Goal: Use online tool/utility: Utilize a website feature to perform a specific function

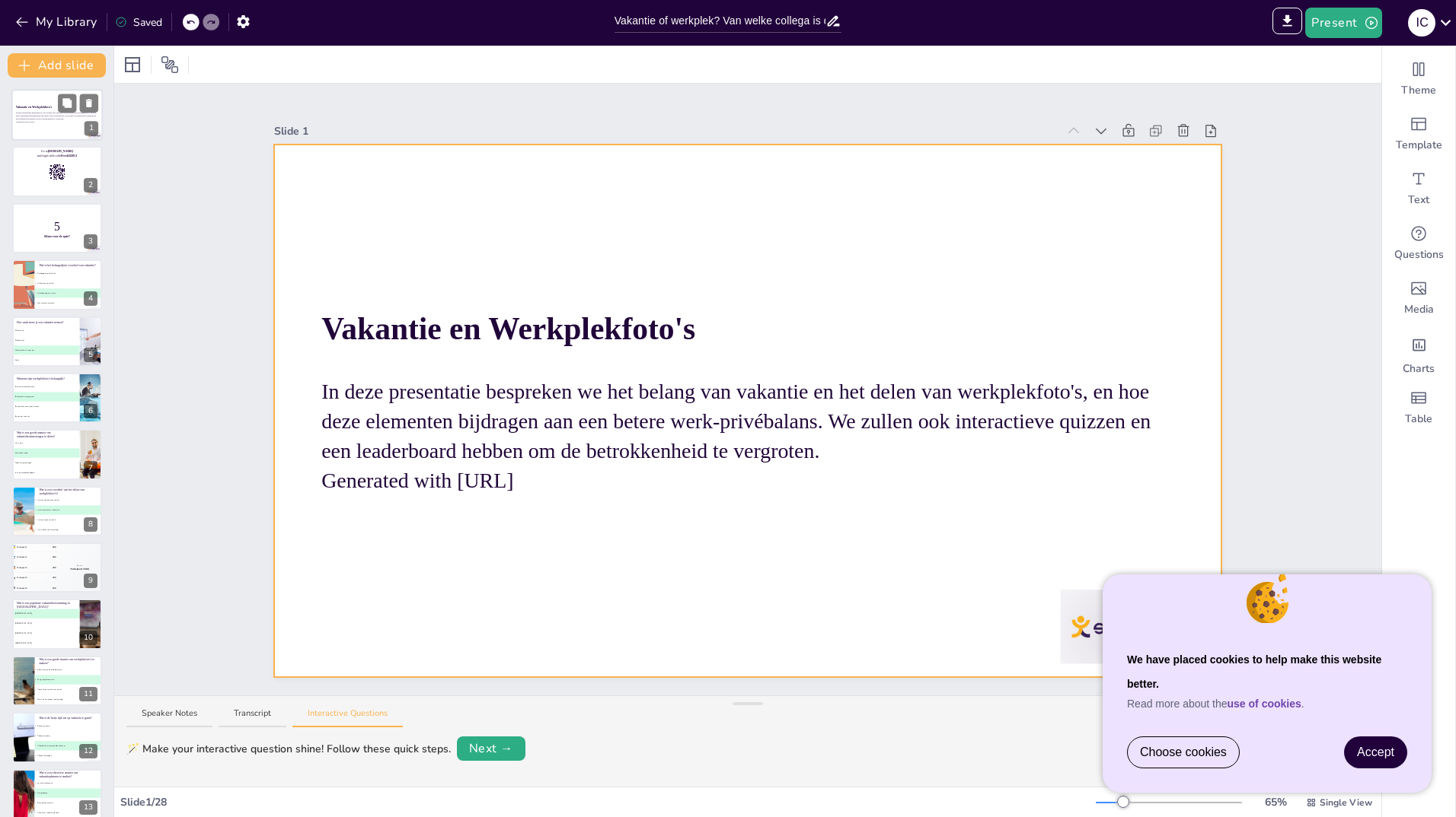
click at [41, 127] on div at bounding box center [56, 115] width 92 height 51
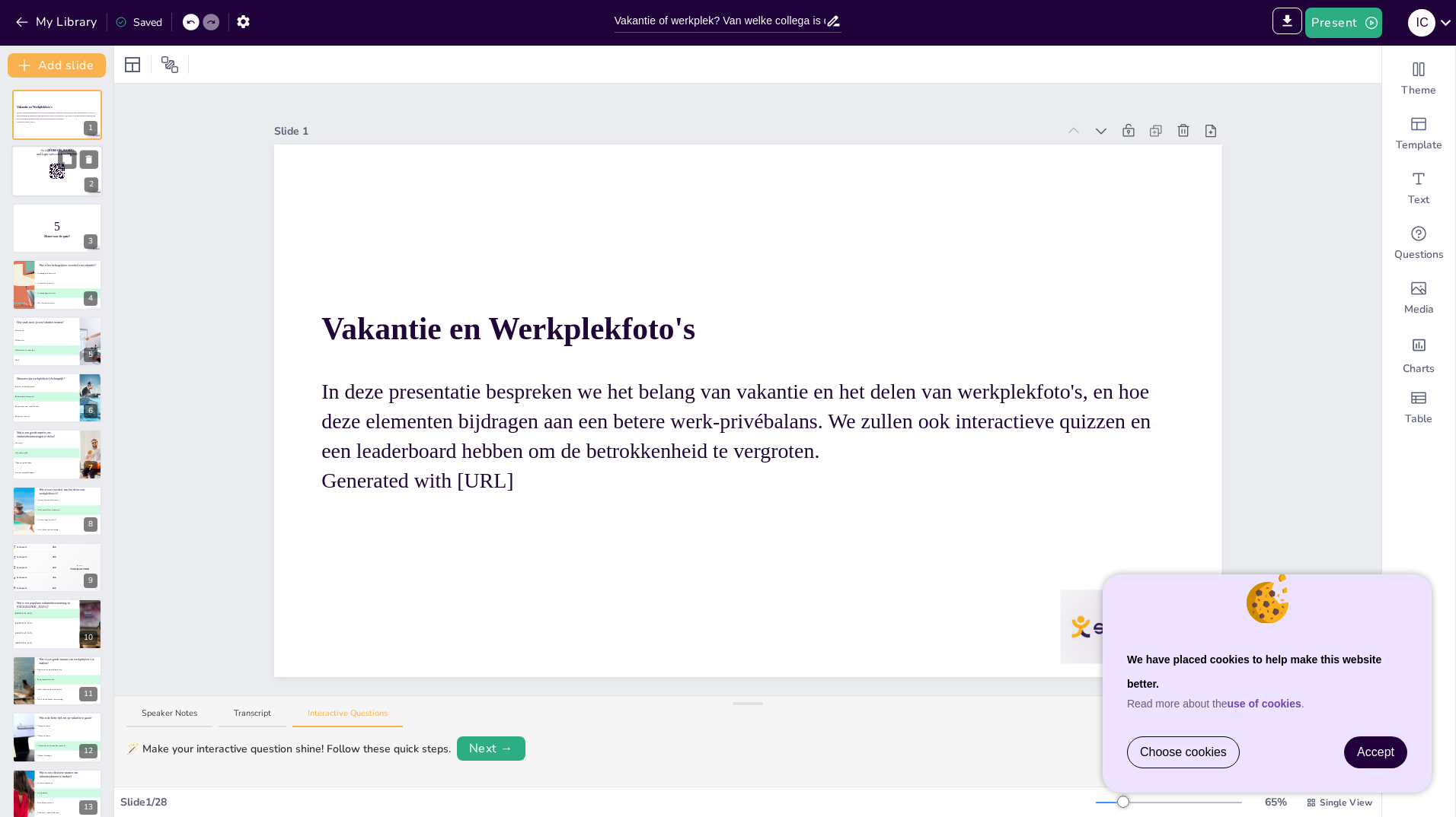
click at [34, 173] on div at bounding box center [56, 172] width 92 height 51
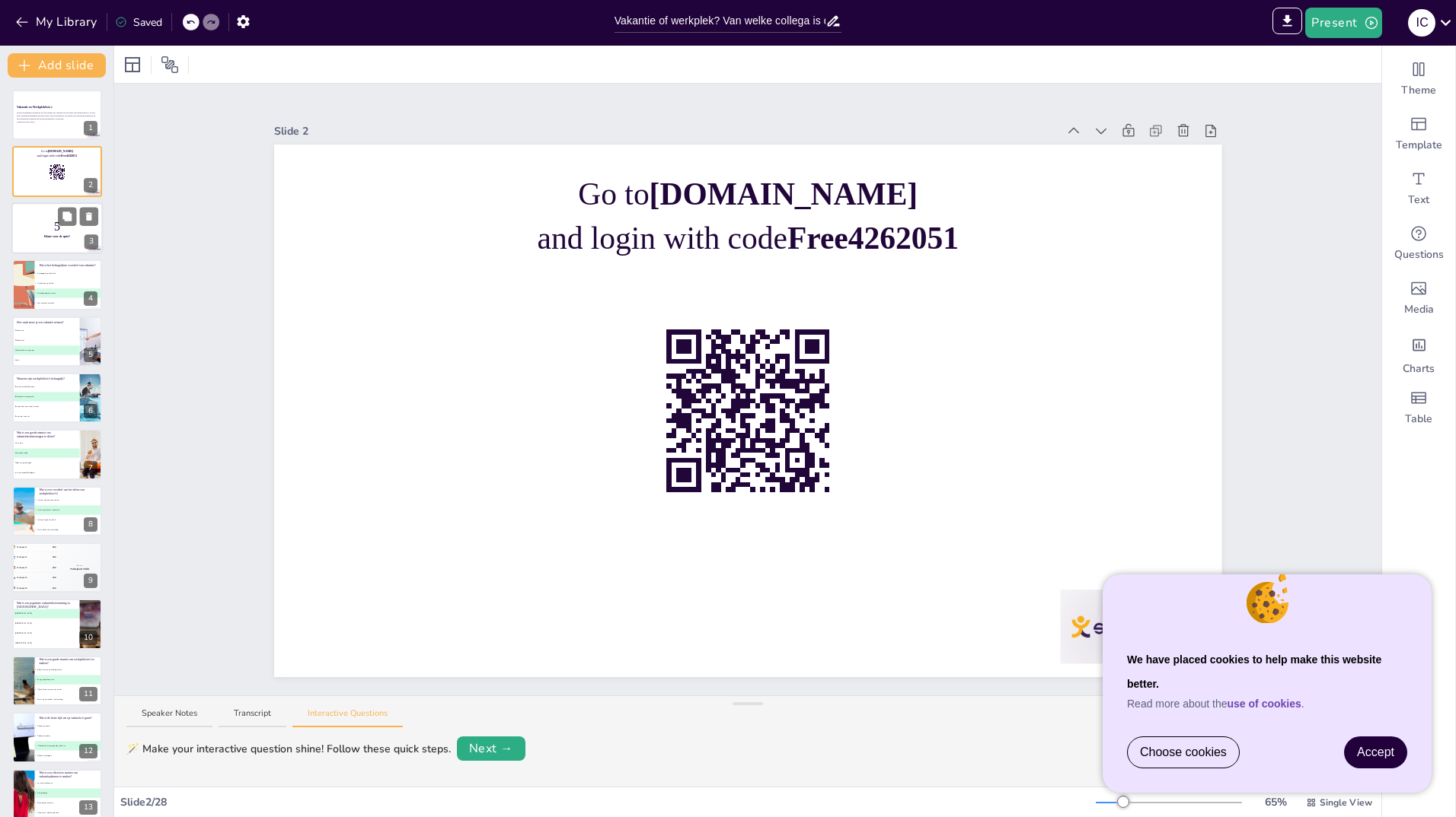
click at [33, 231] on p "5" at bounding box center [57, 226] width 82 height 17
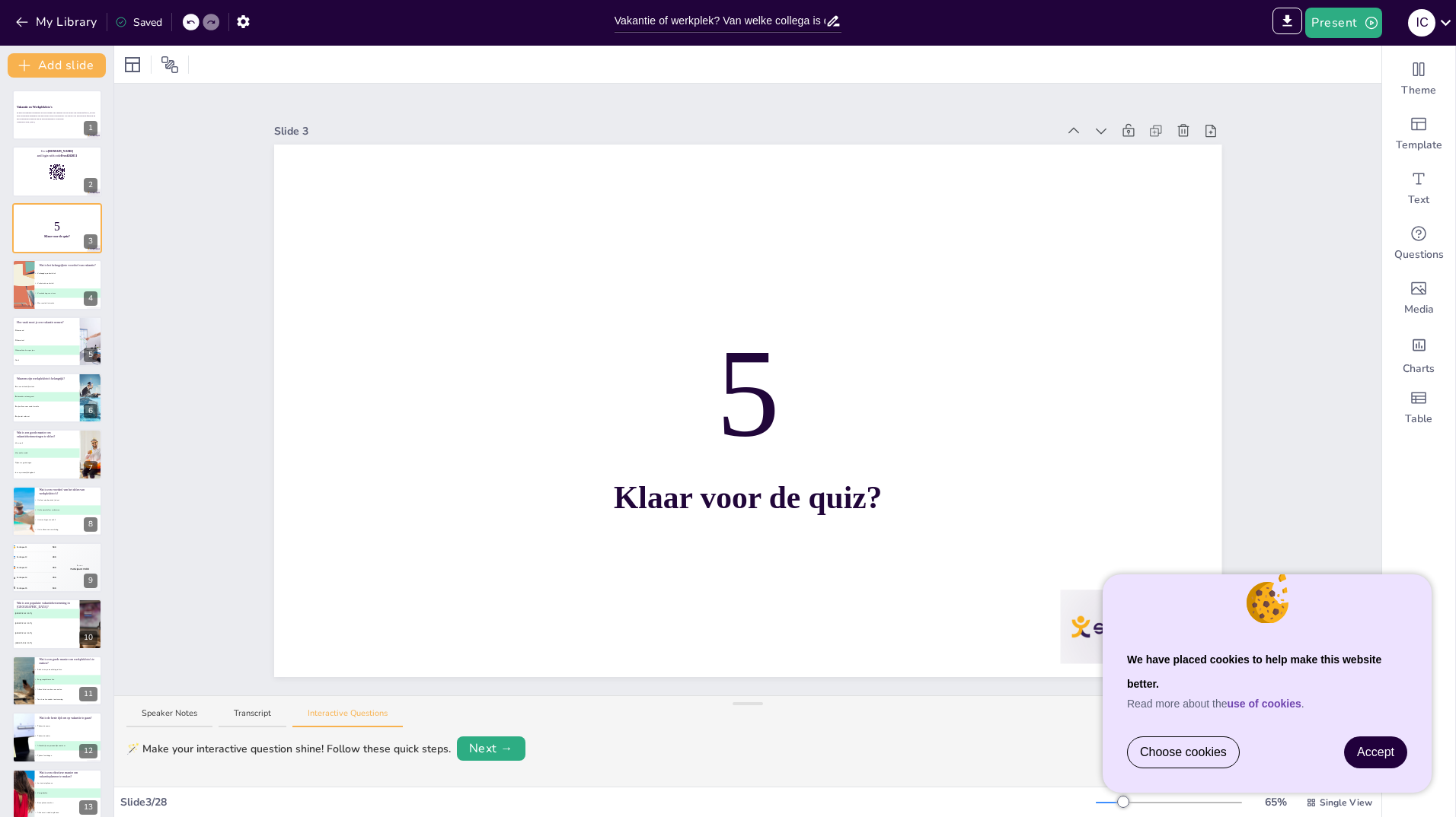
click at [1382, 753] on span "Accept" at bounding box center [1376, 752] width 38 height 13
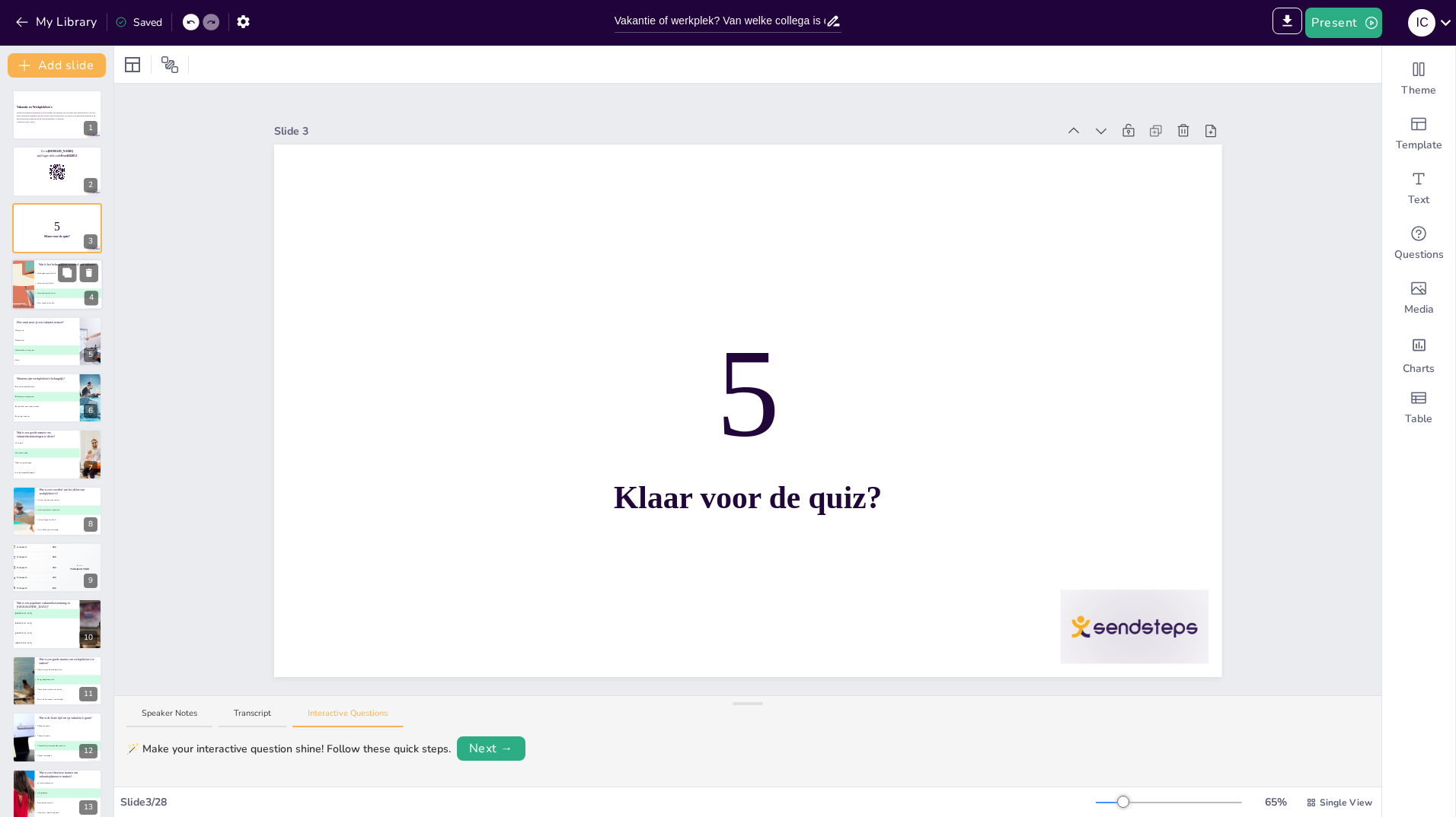
click at [31, 294] on div at bounding box center [22, 284] width 103 height 51
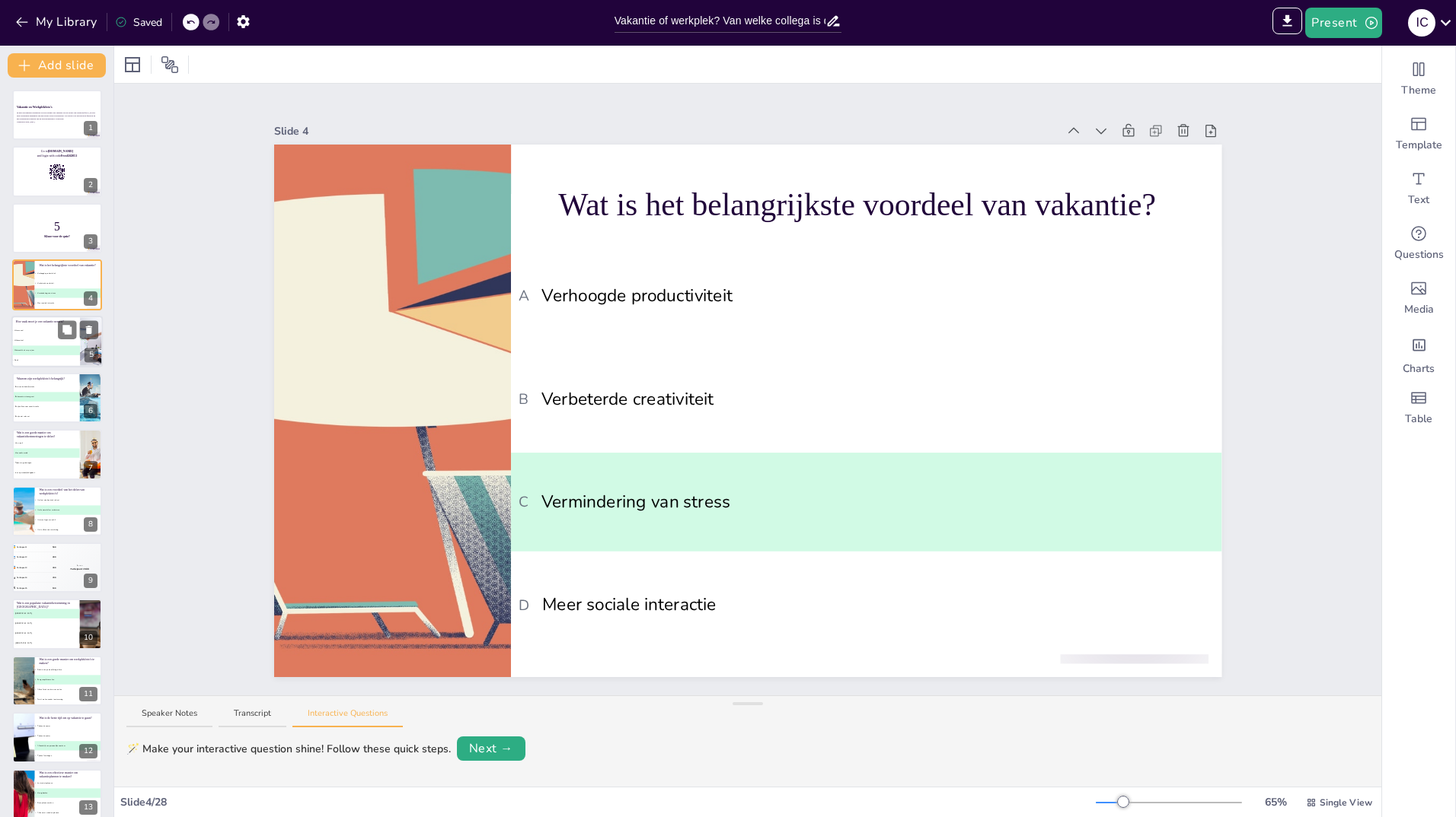
click at [39, 346] on li "C Minimaal één keer per jaar" at bounding box center [45, 351] width 68 height 10
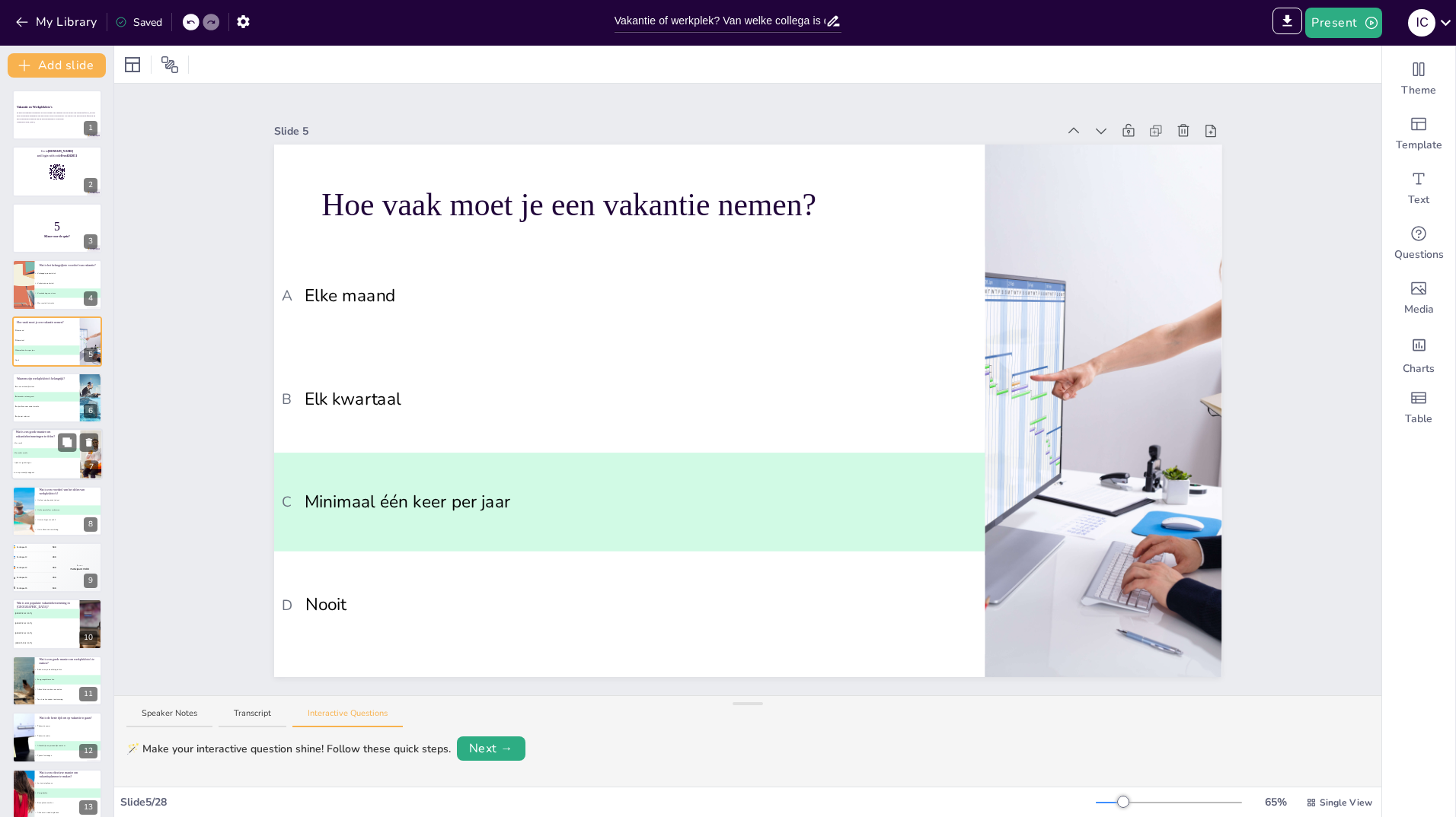
click at [24, 452] on span "B Via sociale media" at bounding box center [45, 453] width 67 height 3
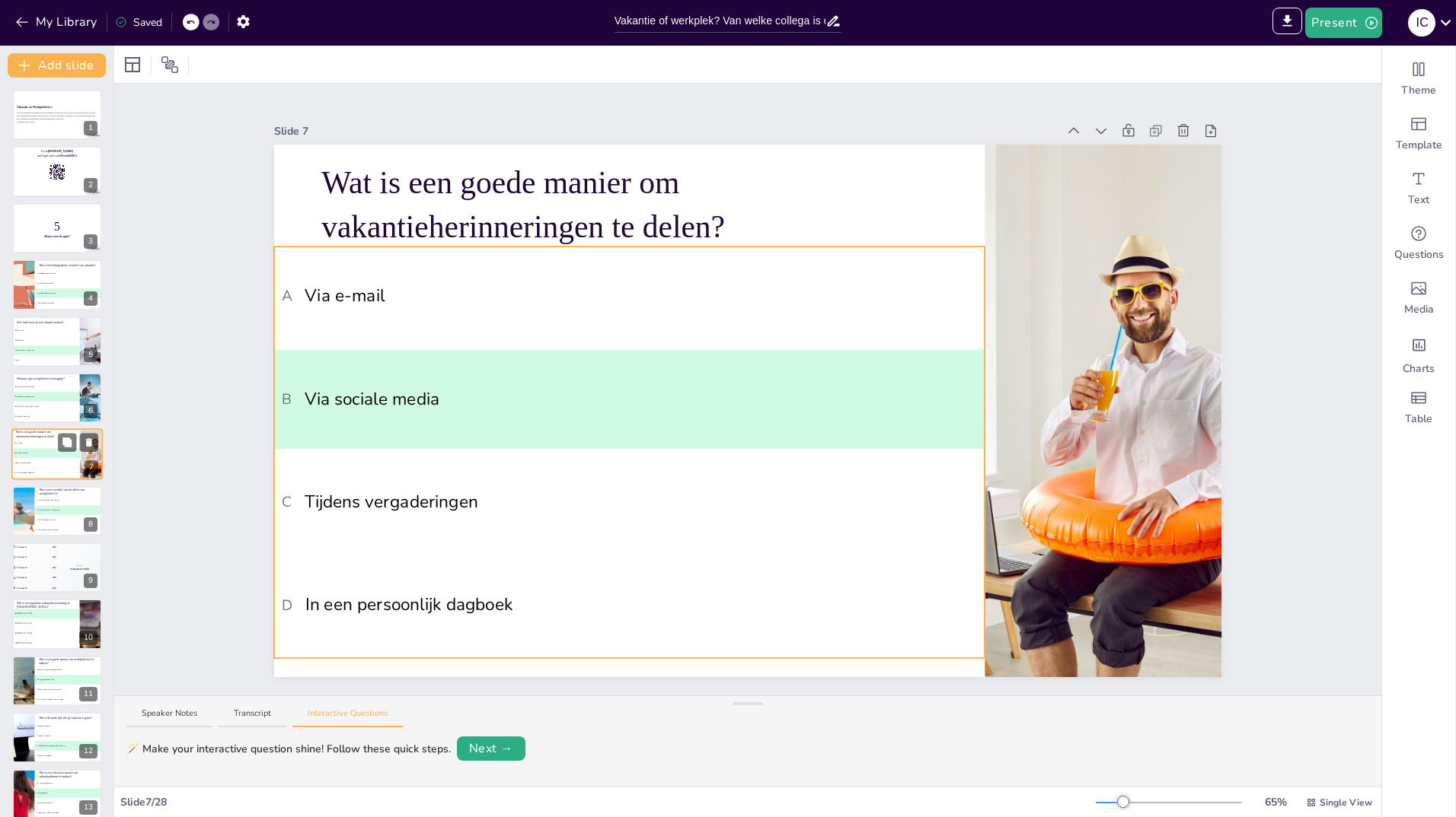
scroll to position [7, 0]
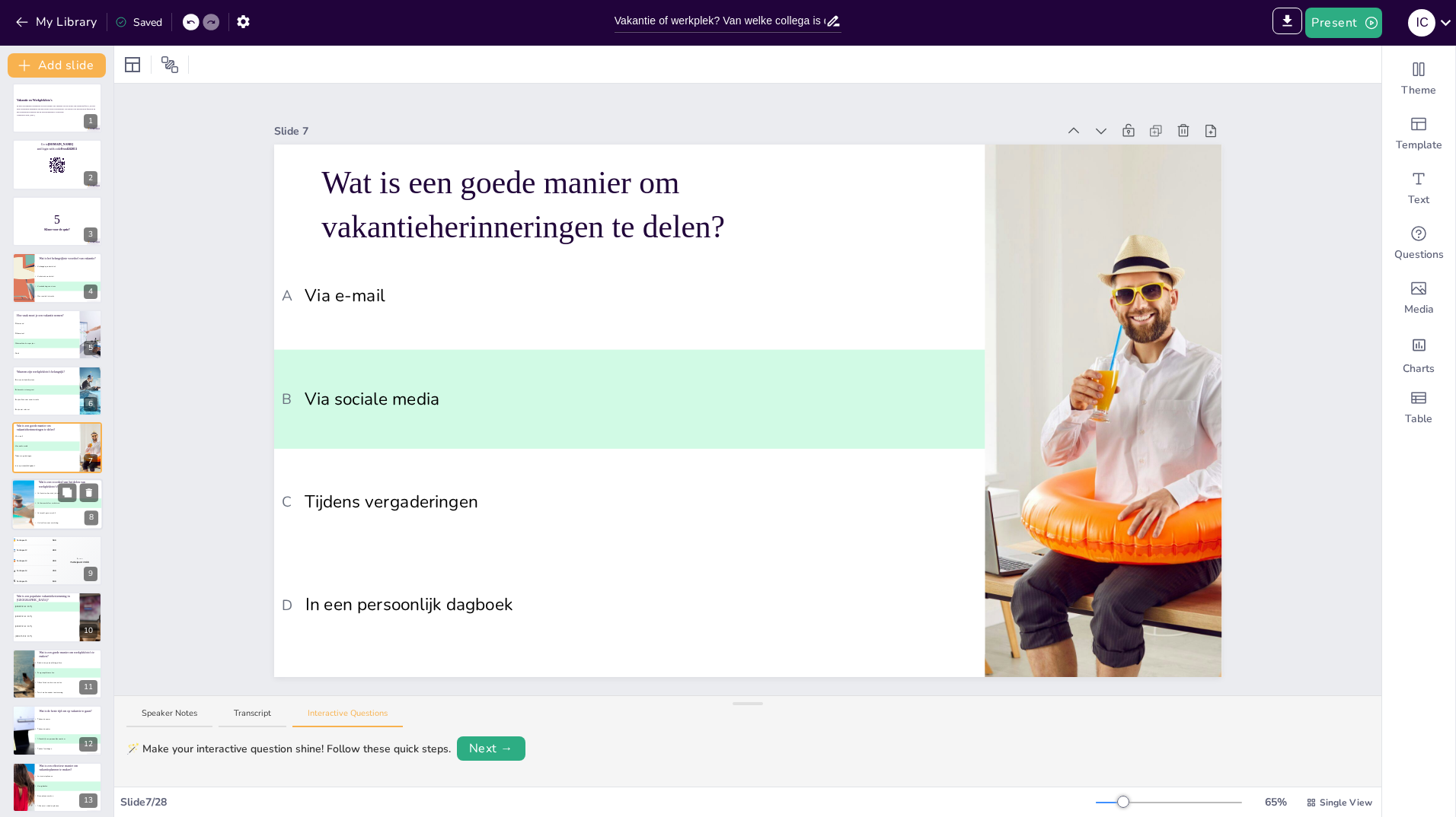
click at [27, 494] on div at bounding box center [22, 504] width 93 height 51
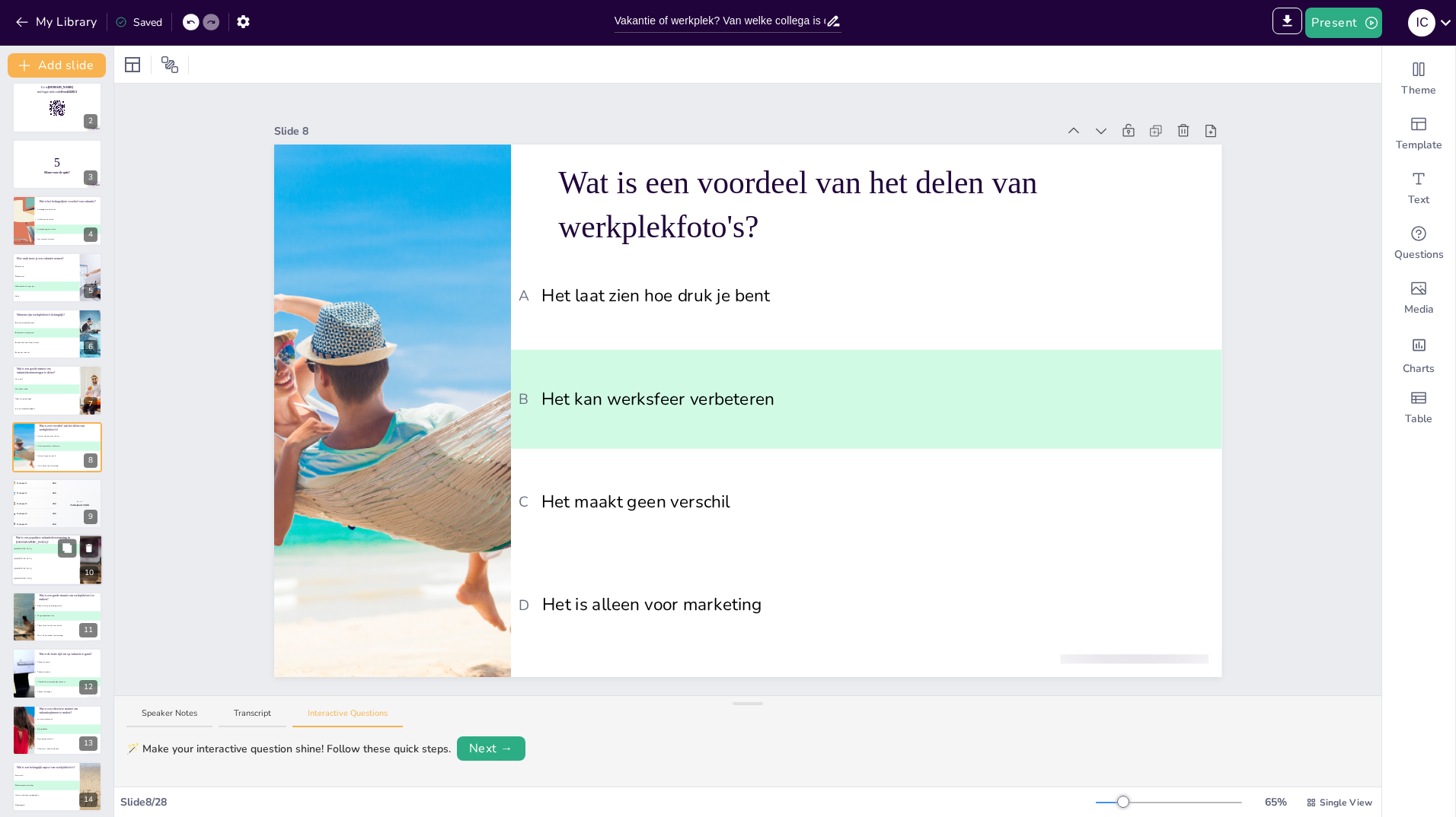
click at [26, 565] on li "C [GEOGRAPHIC_DATA]" at bounding box center [45, 570] width 68 height 10
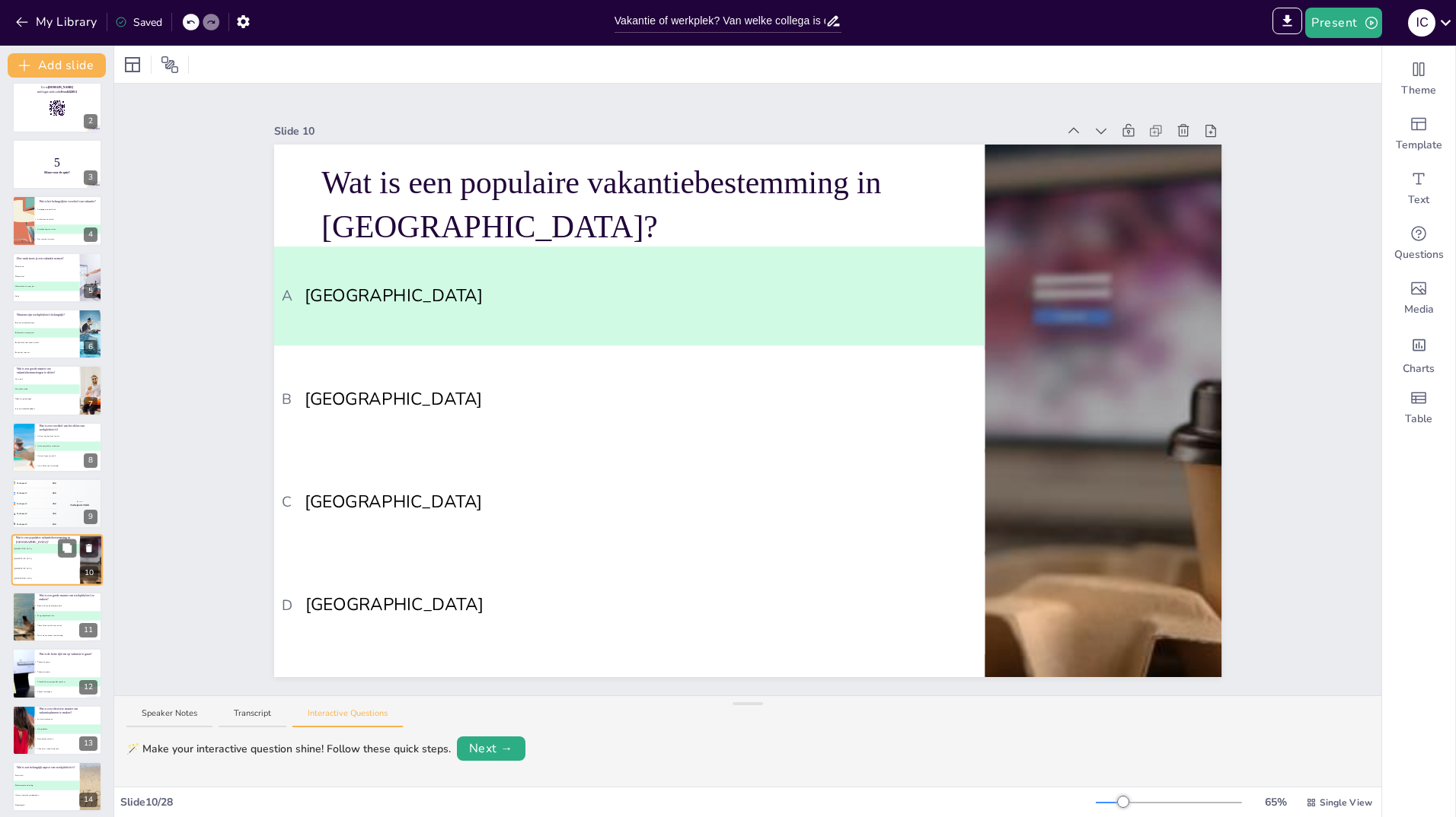
scroll to position [177, 0]
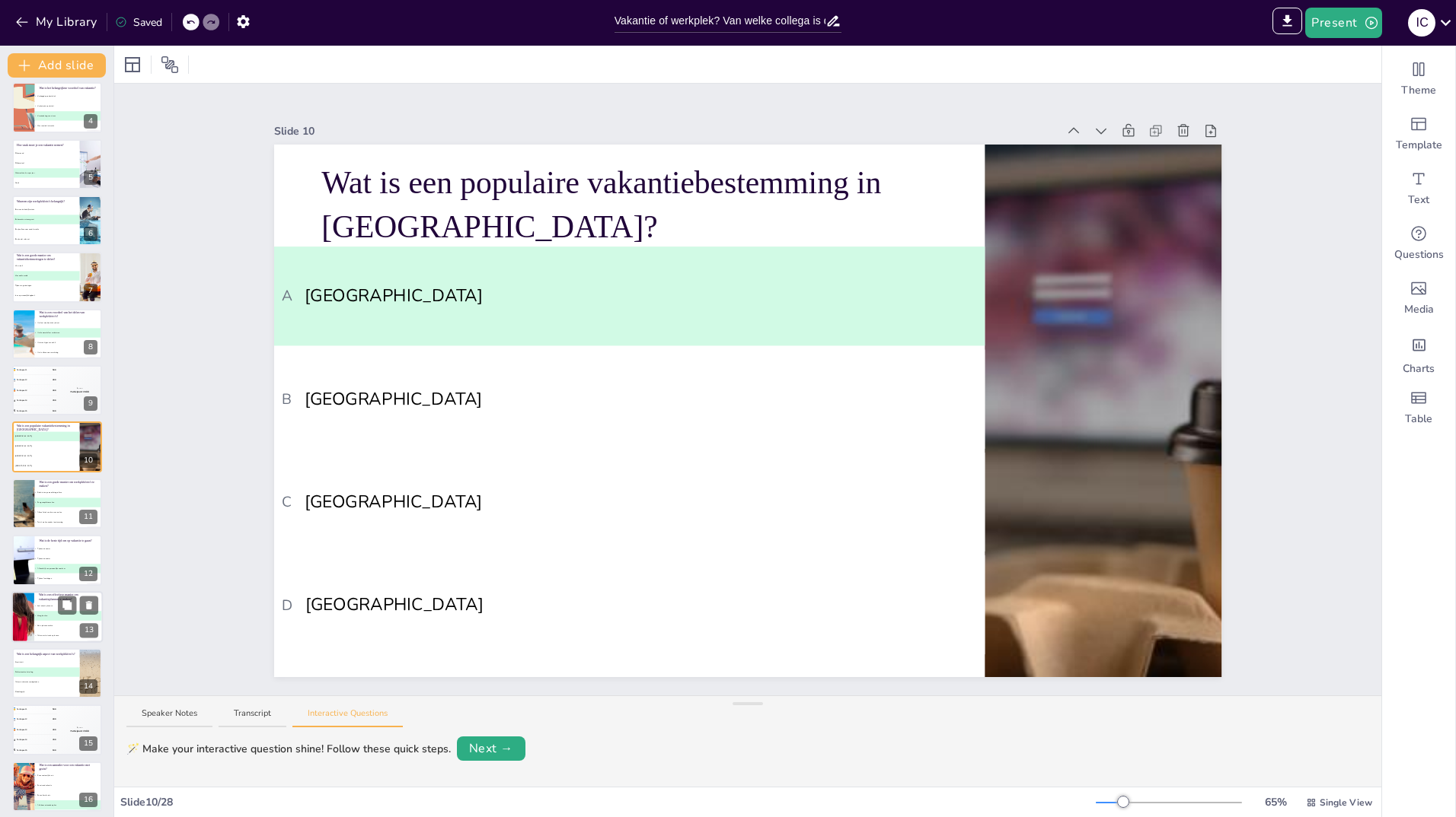
click at [26, 599] on div at bounding box center [22, 617] width 172 height 51
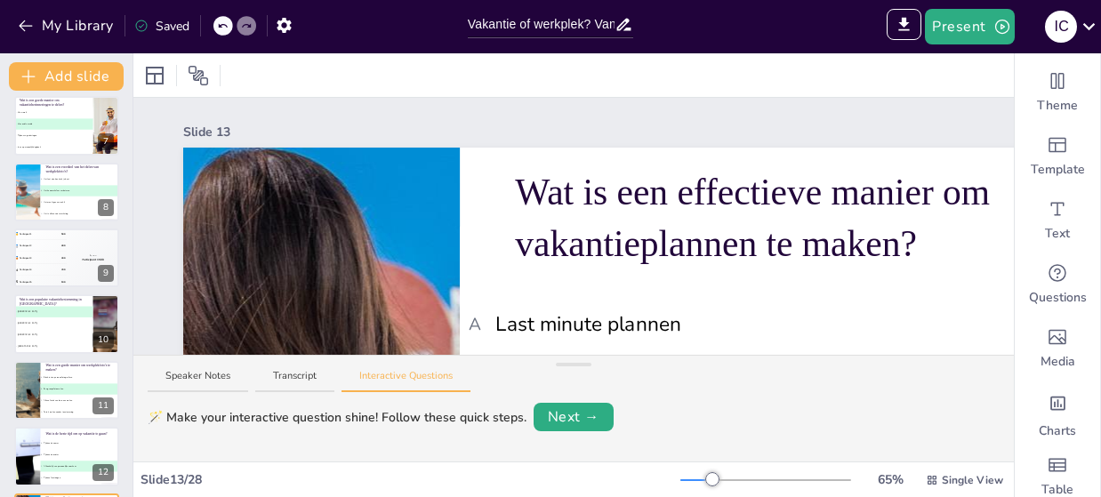
scroll to position [406, 0]
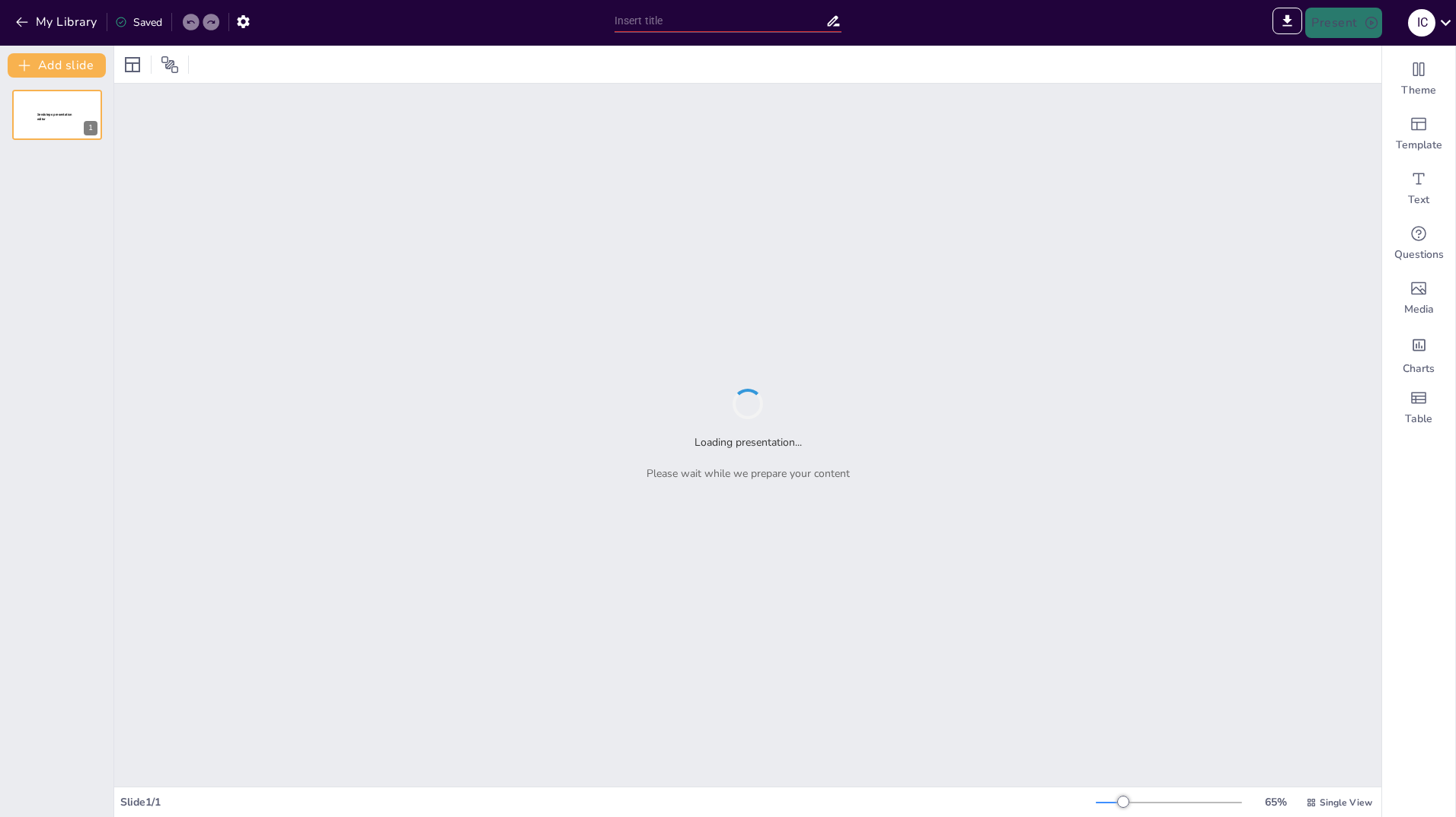
type input "New Sendsteps"
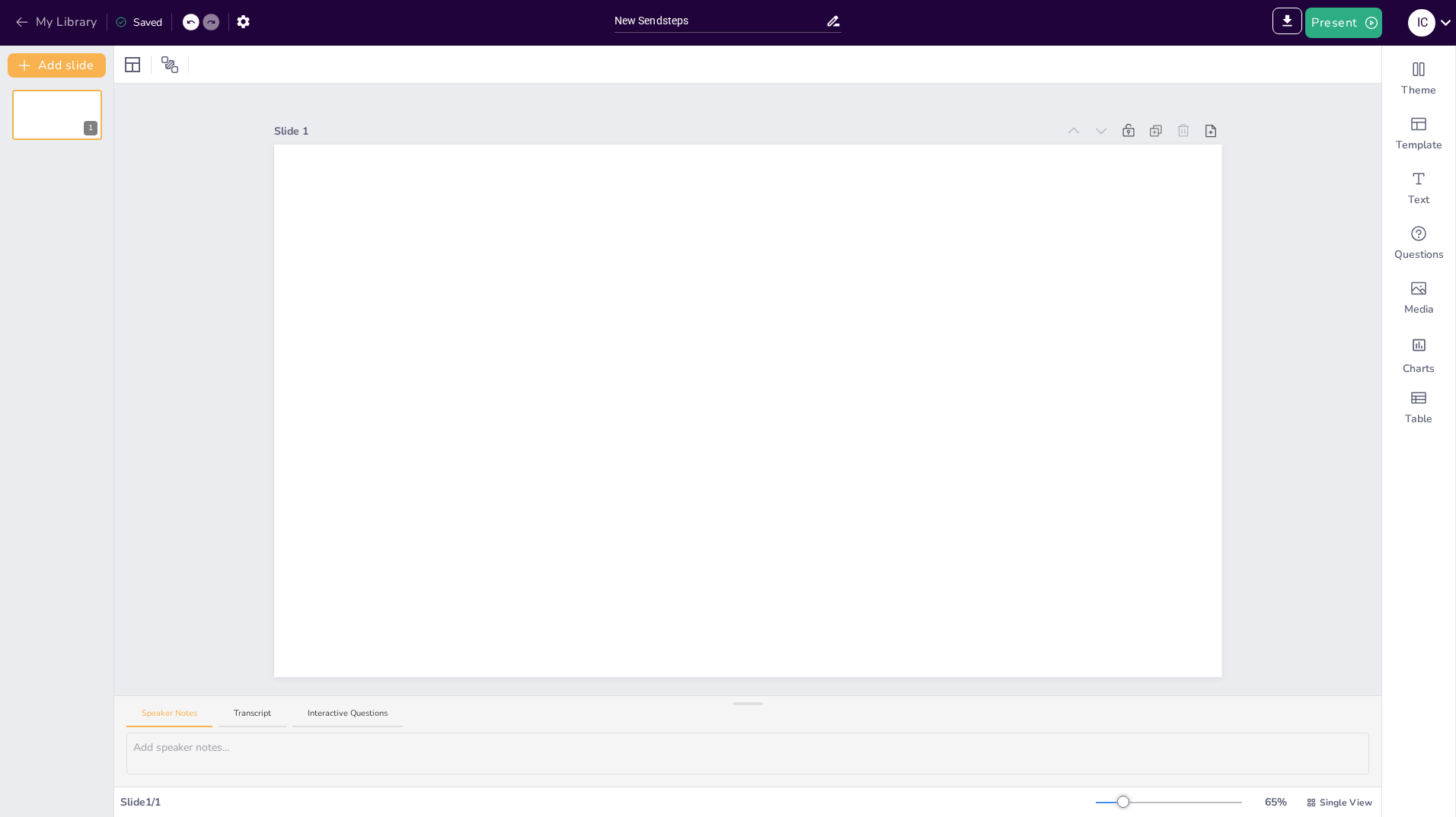
click at [16, 28] on icon "button" at bounding box center [22, 22] width 15 height 15
